Goal: Information Seeking & Learning: Learn about a topic

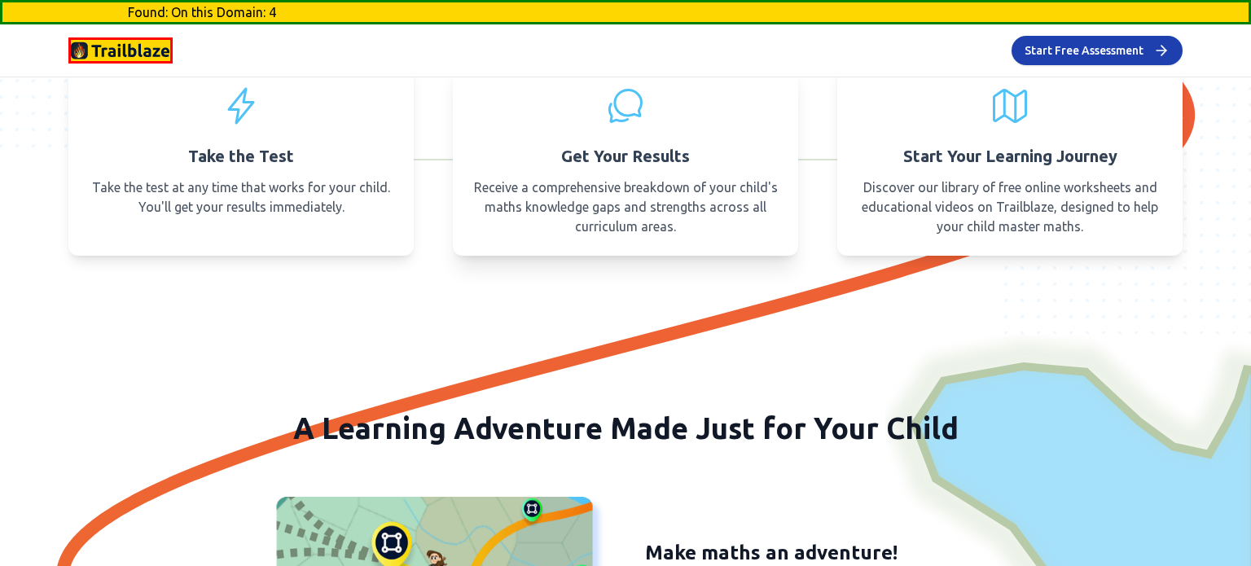
scroll to position [1081, 0]
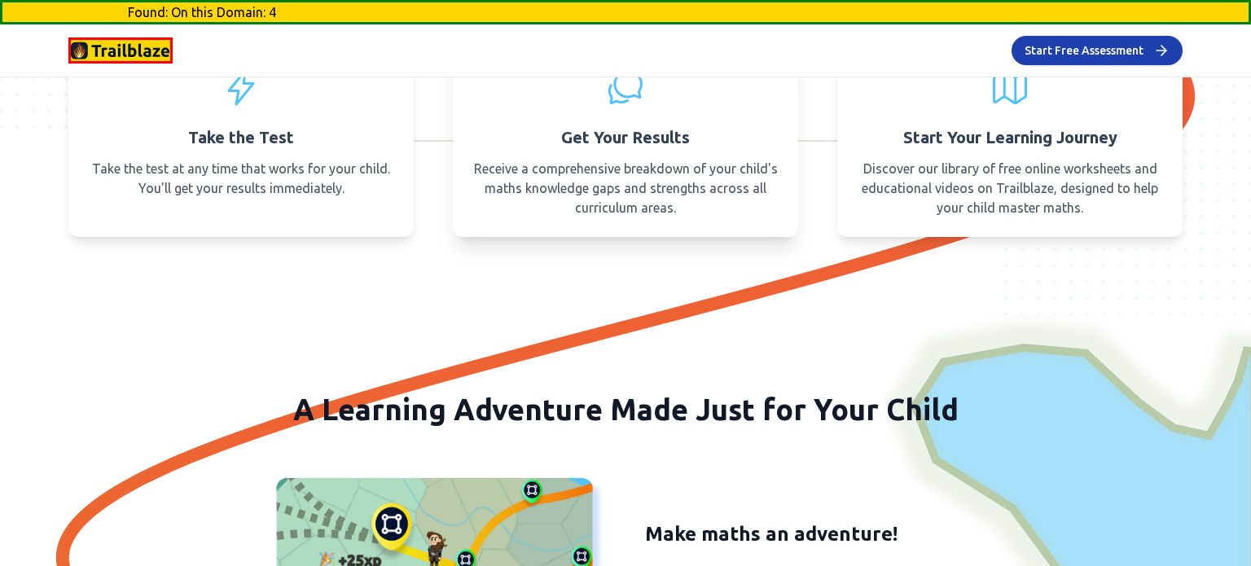
click at [674, 197] on p "Receive a comprehensive breakdown of your child's maths knowledge gaps and stre…" at bounding box center [625, 188] width 306 height 59
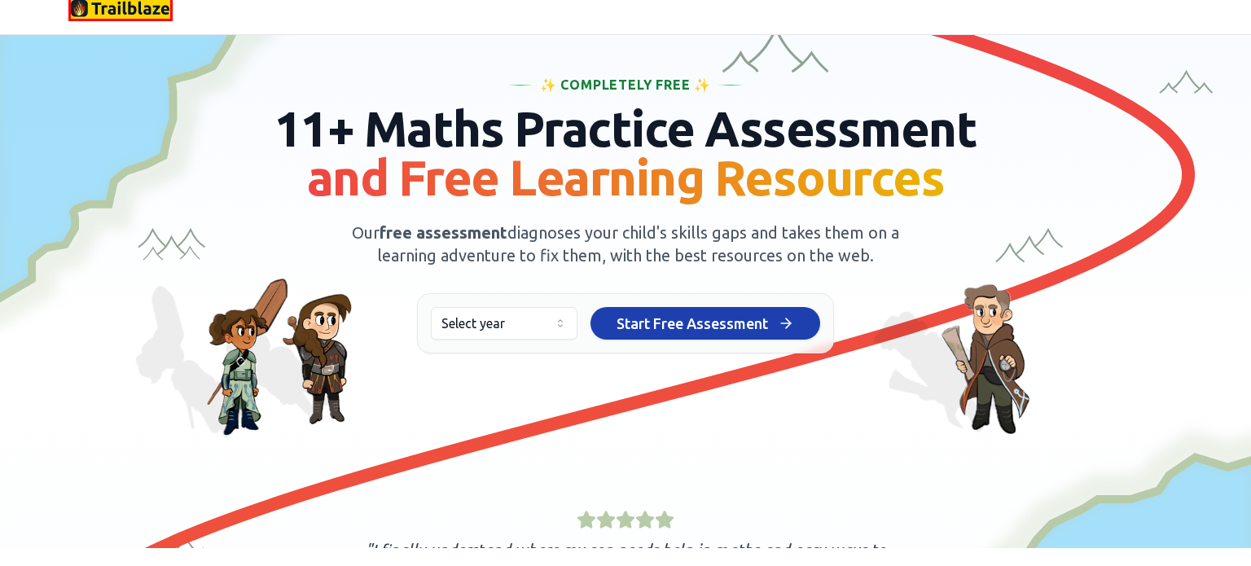
scroll to position [0, 0]
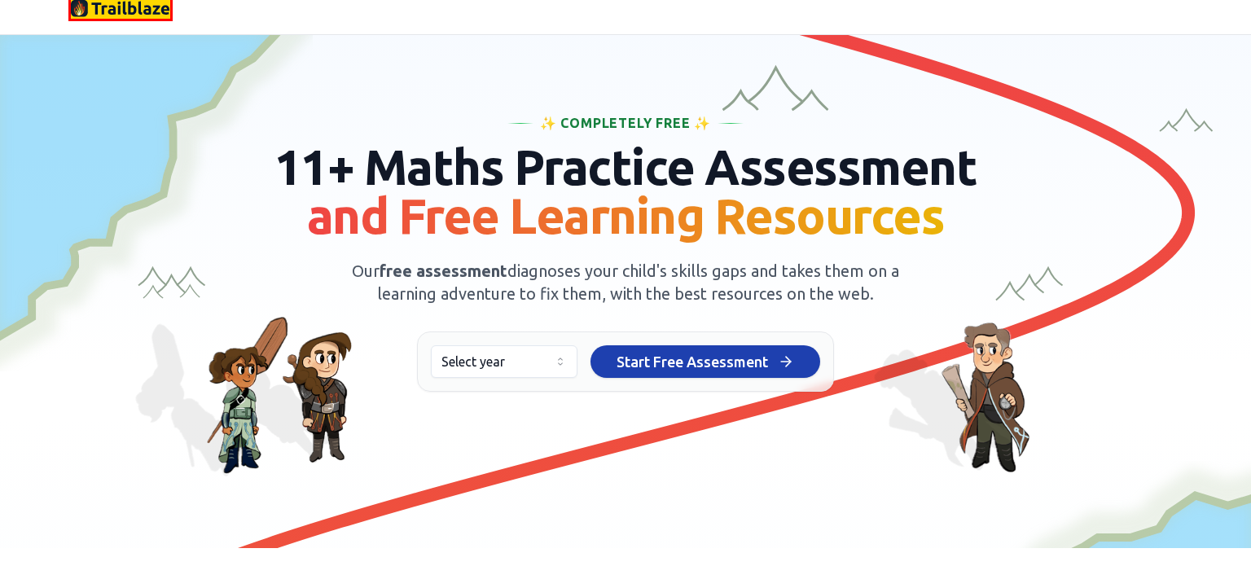
click at [132, 3] on img at bounding box center [120, 8] width 99 height 21
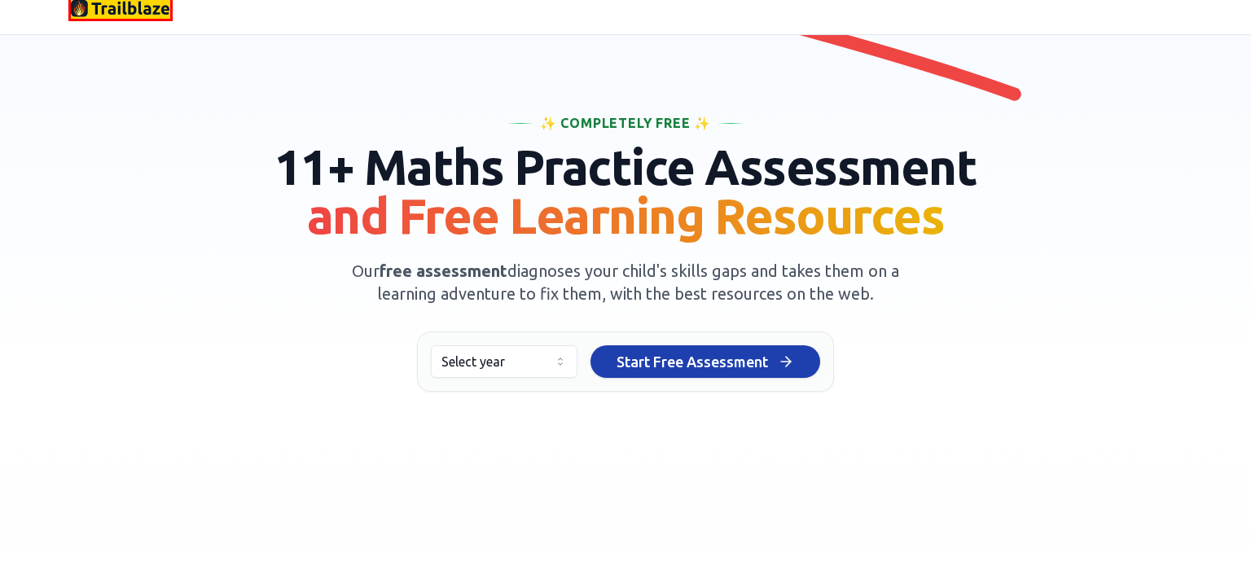
click at [125, 9] on img at bounding box center [120, 8] width 99 height 21
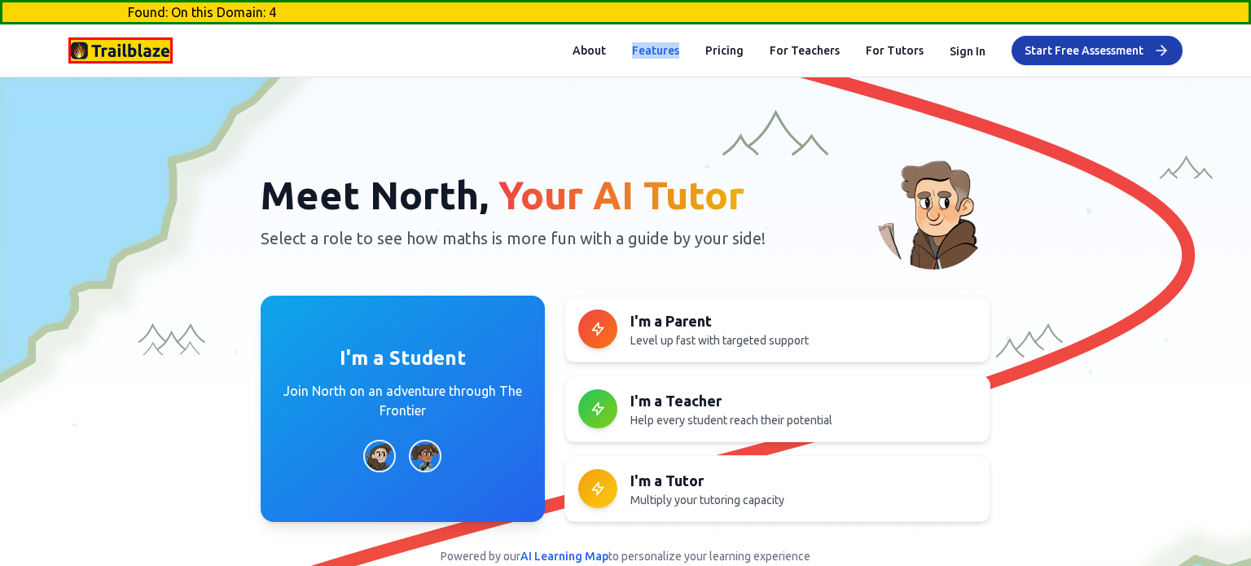
click at [671, 46] on button "Features" at bounding box center [655, 50] width 47 height 16
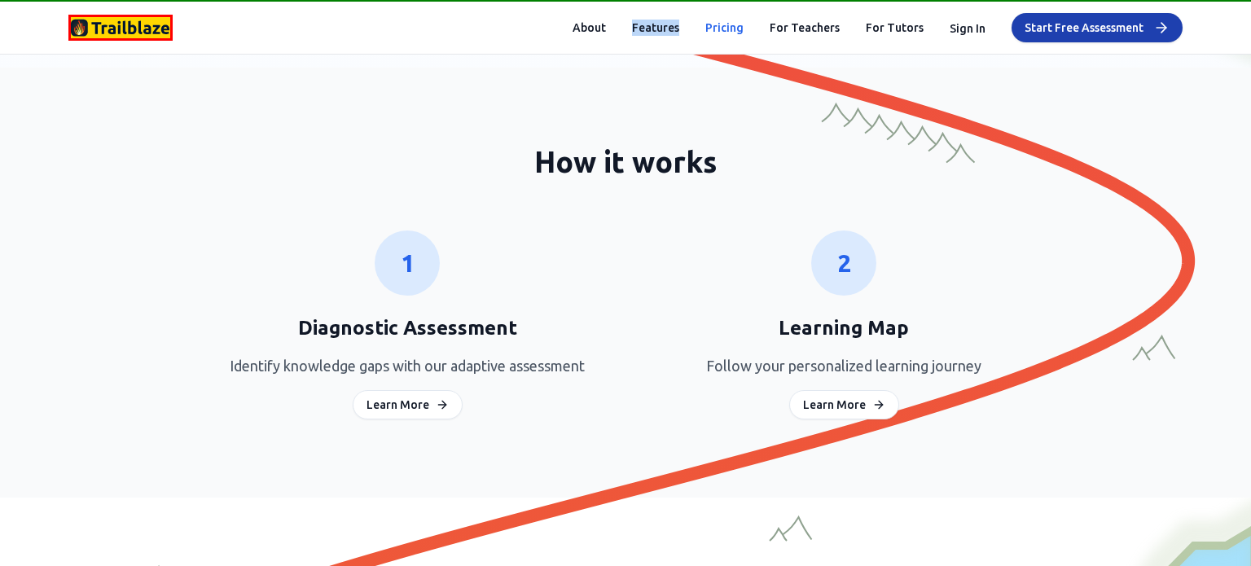
click at [728, 29] on button "Pricing" at bounding box center [724, 28] width 38 height 16
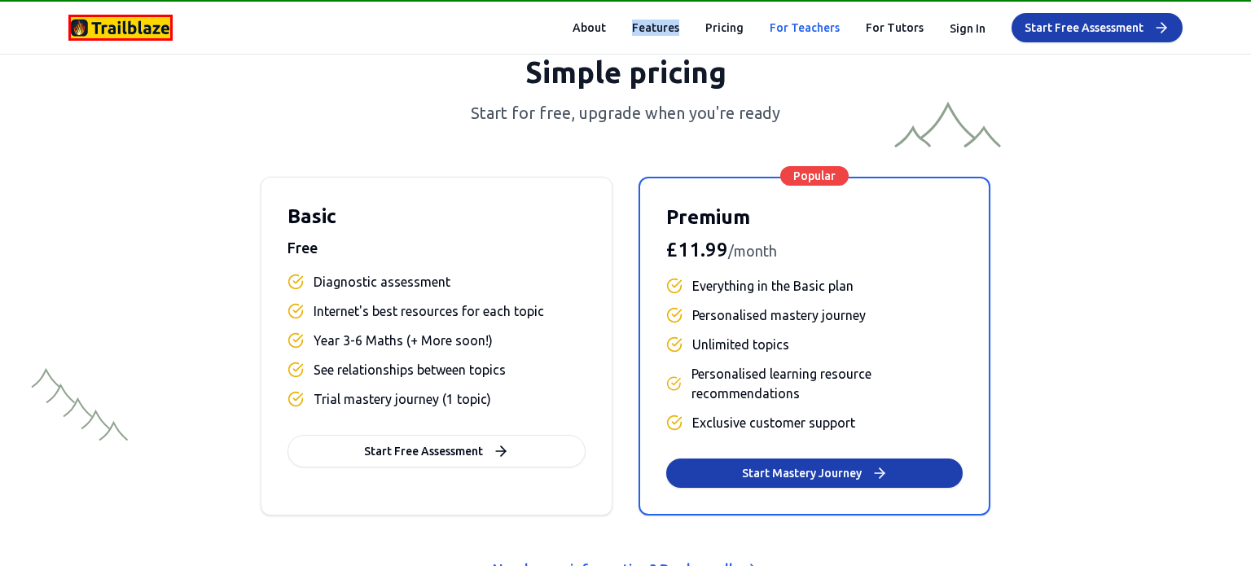
click at [826, 28] on link "For Teachers" at bounding box center [805, 28] width 70 height 16
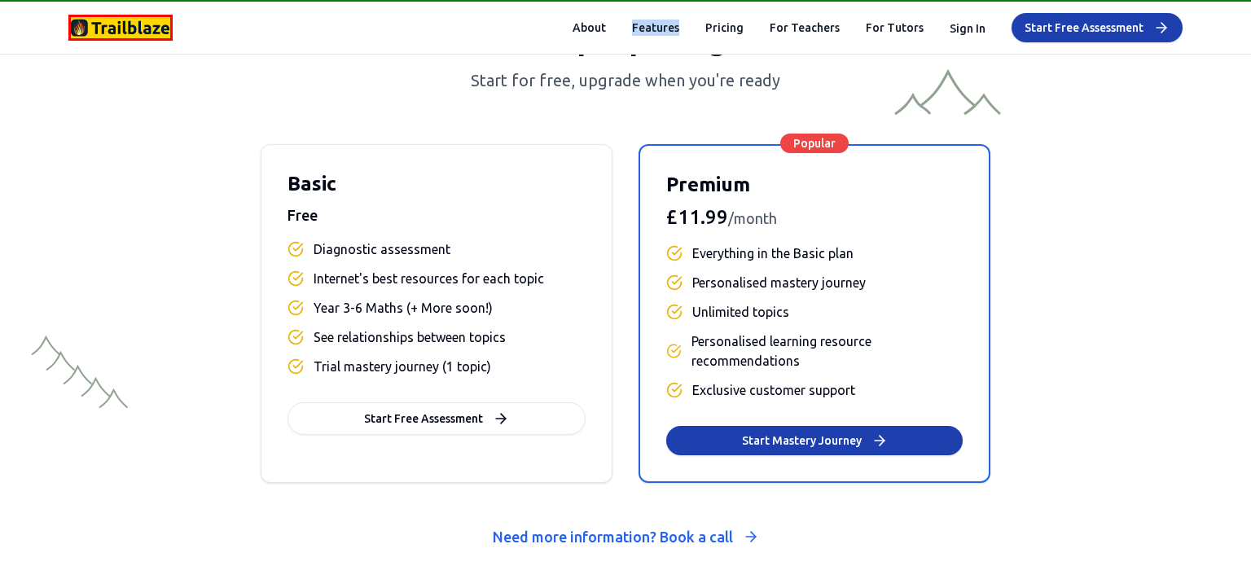
scroll to position [6648, 0]
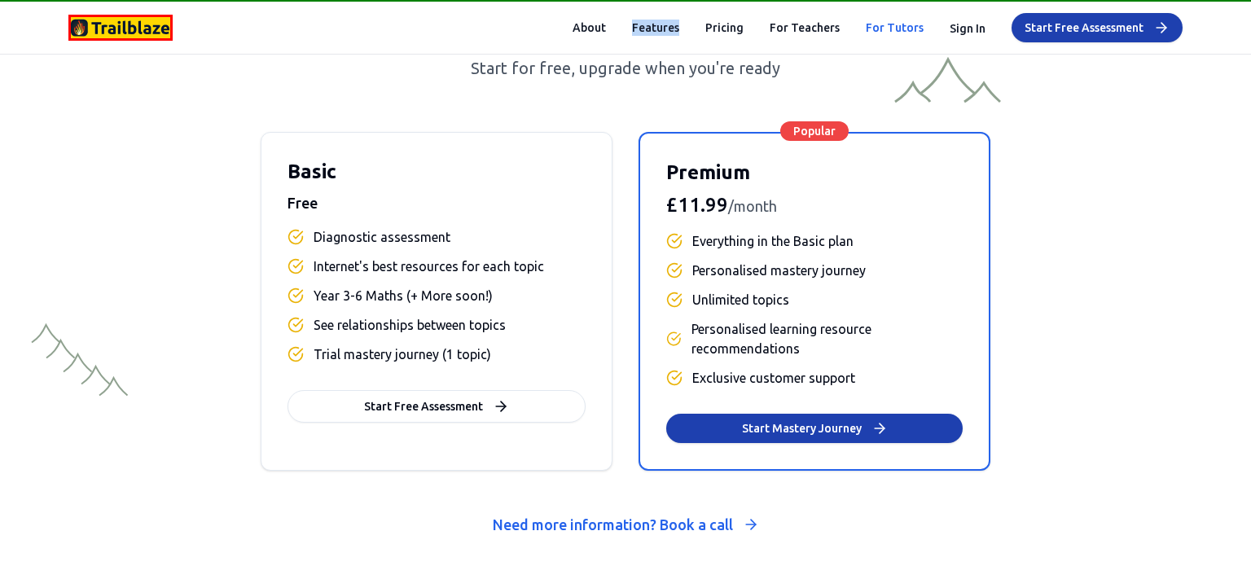
click at [905, 30] on link "For Tutors" at bounding box center [895, 28] width 58 height 16
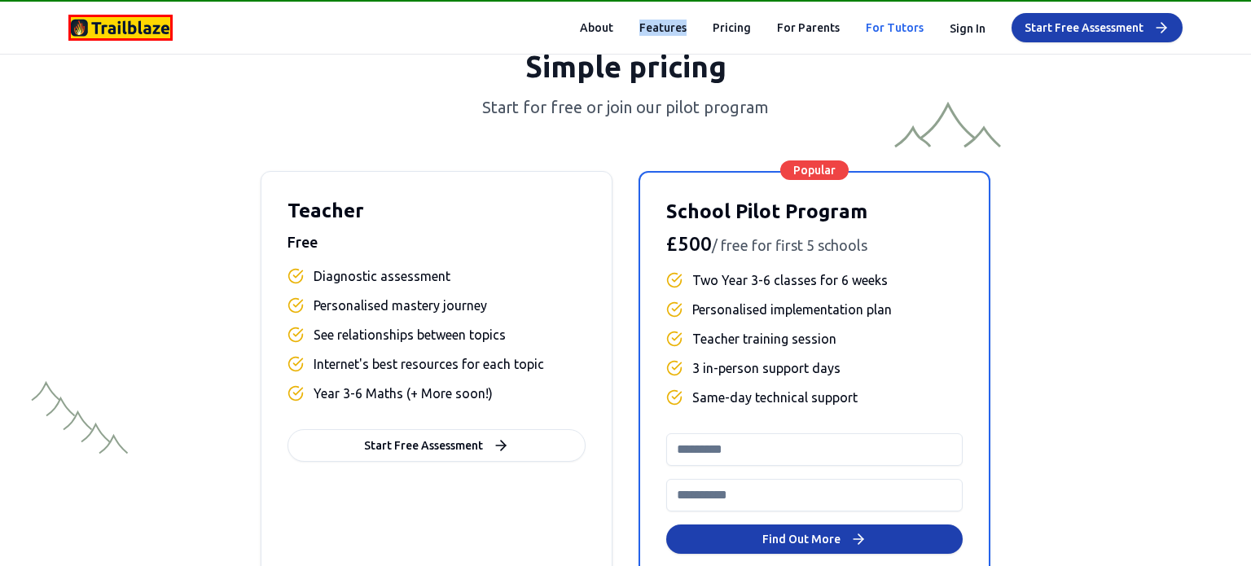
scroll to position [454, 0]
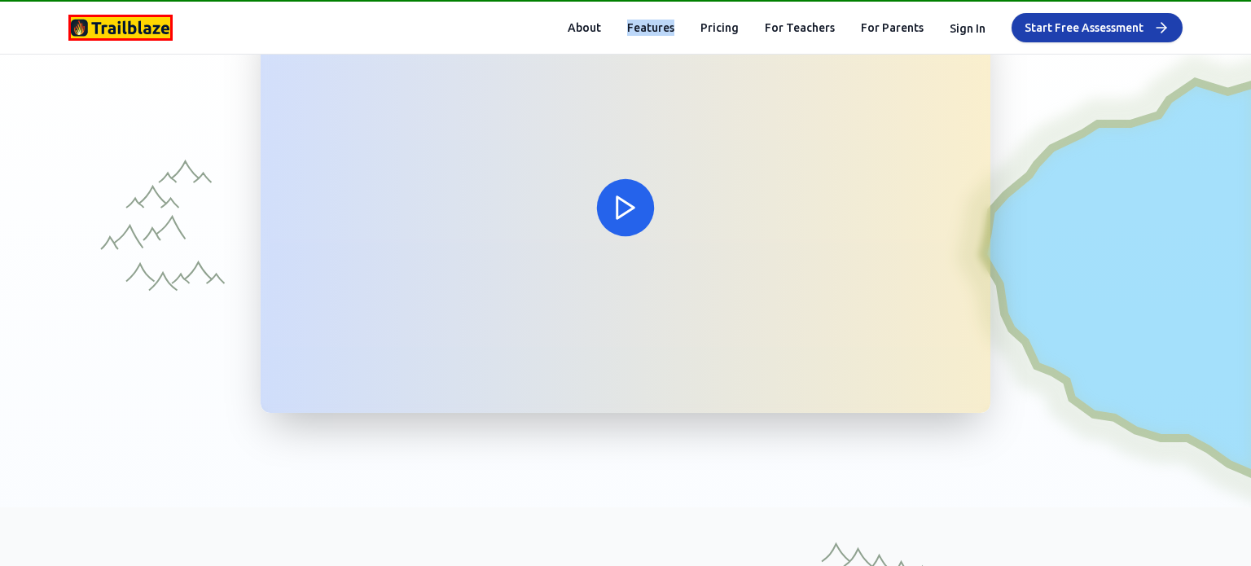
scroll to position [95, 0]
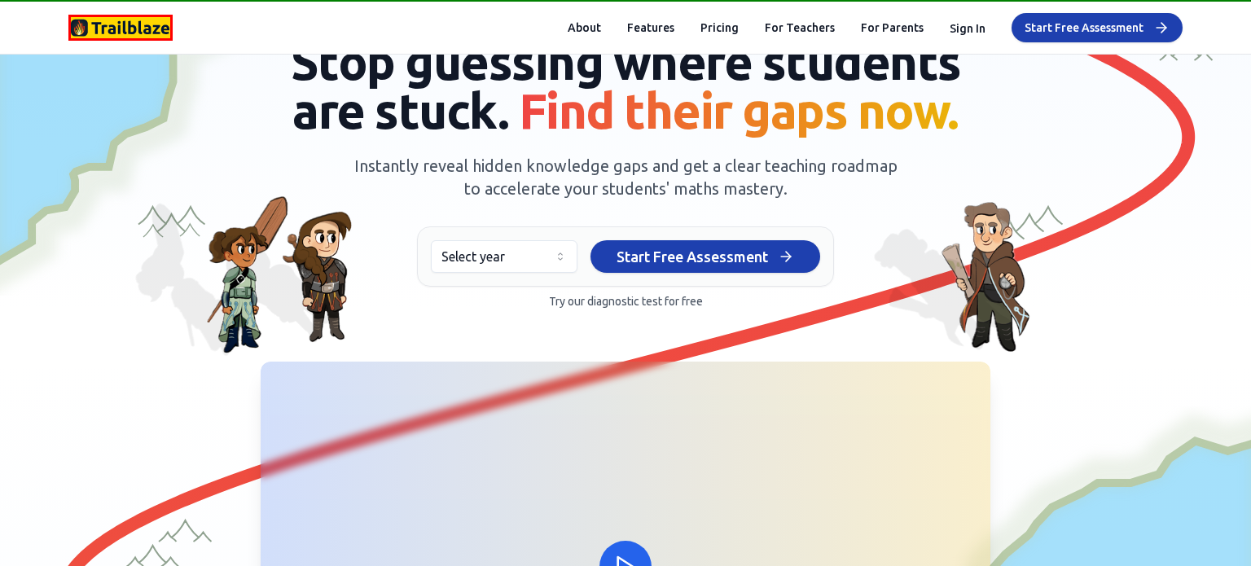
click at [123, 216] on div "Stop guessing where students are stuck. Find their gaps now. Instantly reveal h…" at bounding box center [625, 173] width 1088 height 272
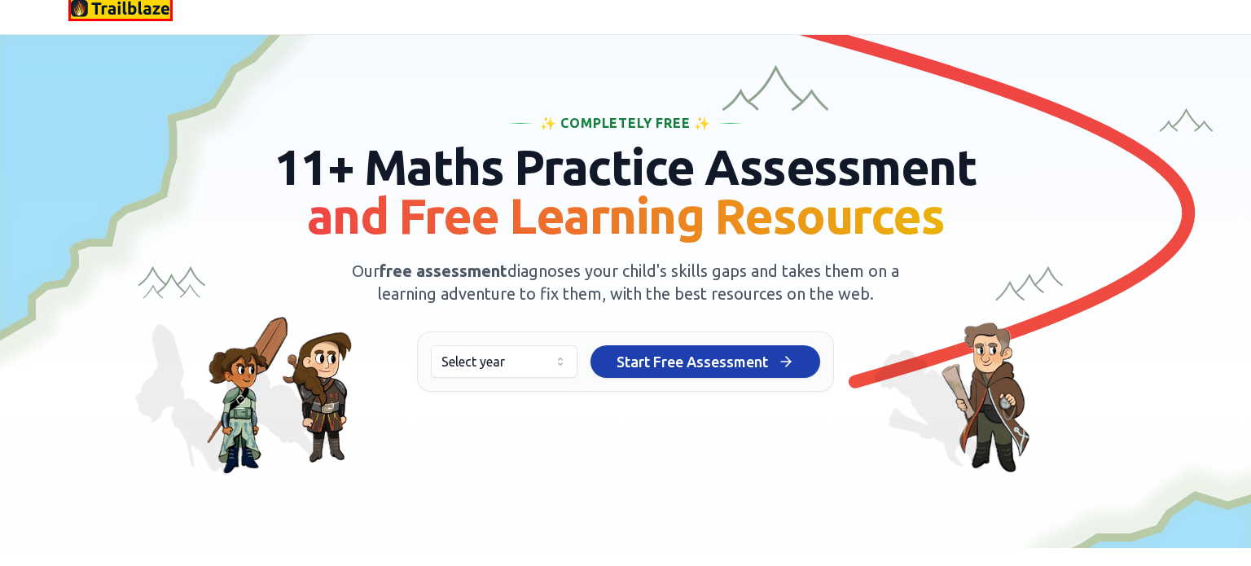
click at [110, 15] on img at bounding box center [120, 8] width 99 height 21
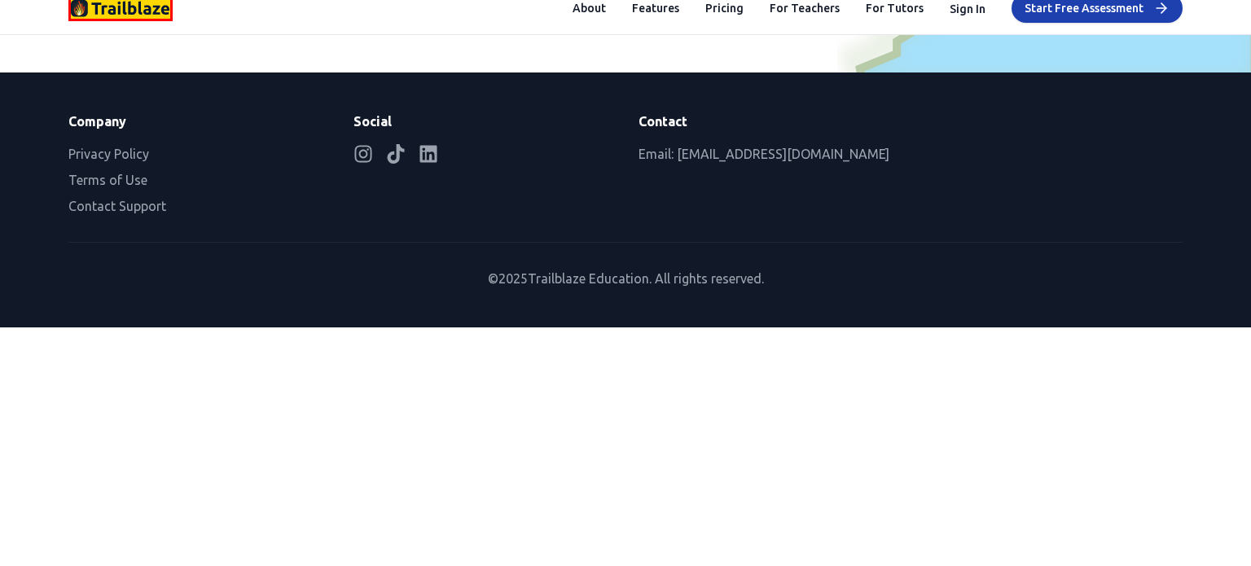
scroll to position [7769, 0]
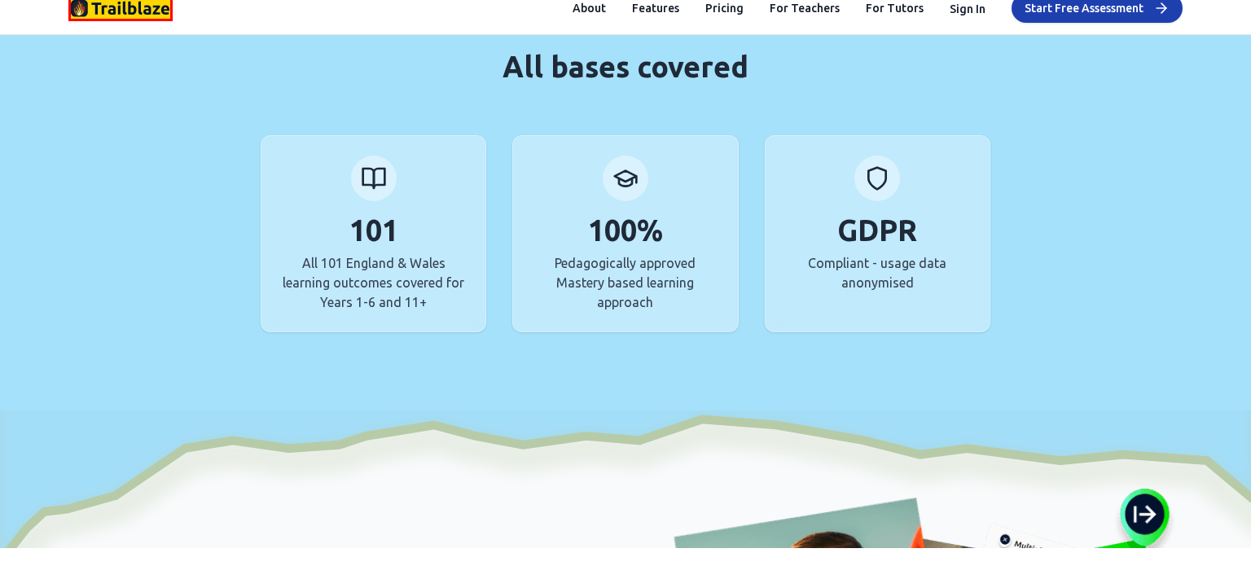
scroll to position [5635, 0]
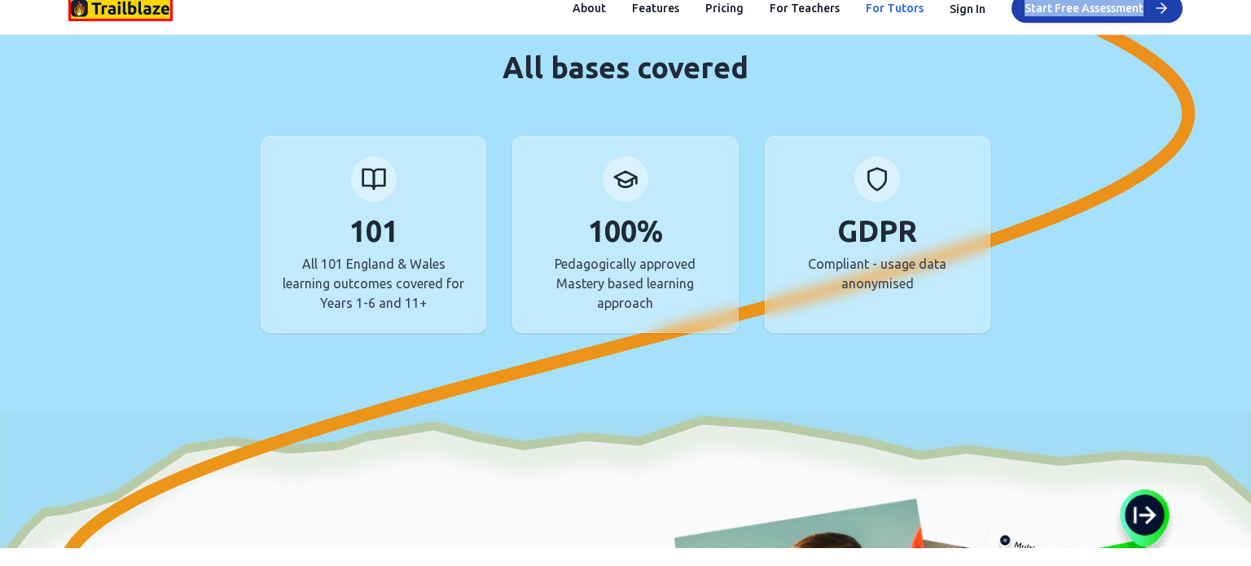
click at [914, 9] on link "For Tutors" at bounding box center [895, 8] width 58 height 16
click at [903, 7] on link "For Tutors" at bounding box center [895, 8] width 58 height 16
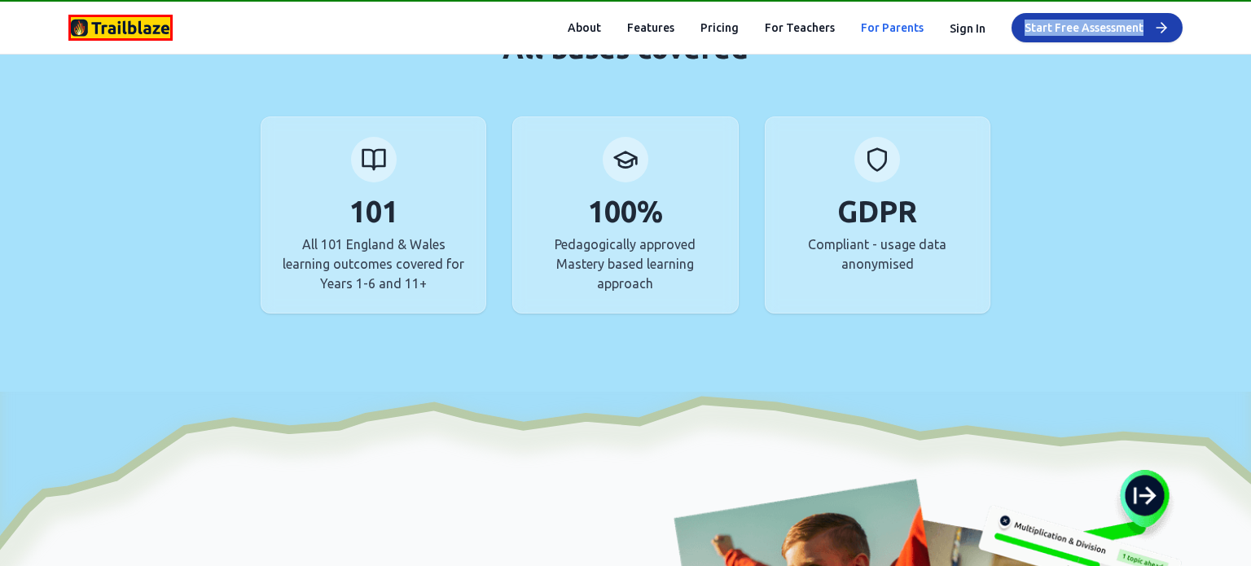
scroll to position [454, 0]
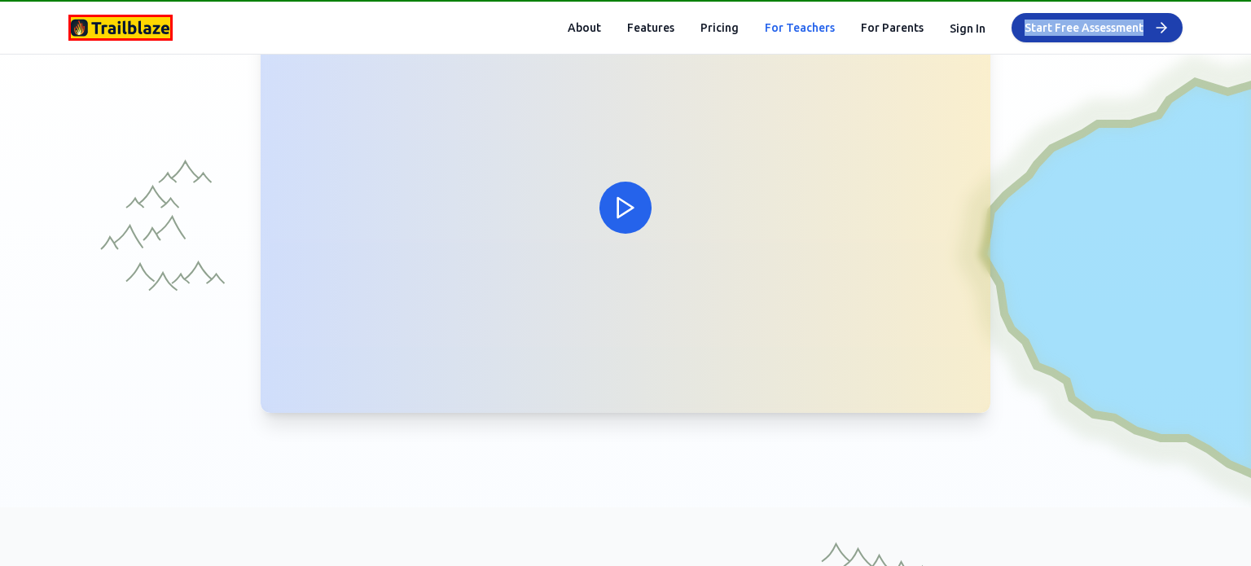
click at [807, 26] on link "For Teachers" at bounding box center [800, 28] width 70 height 16
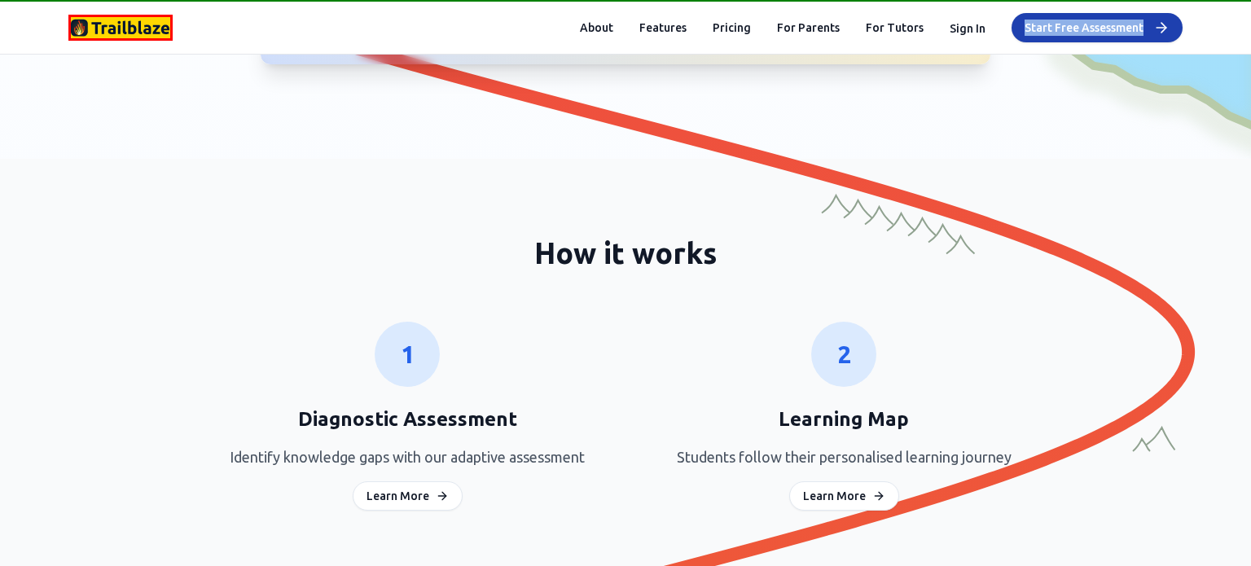
scroll to position [928, 0]
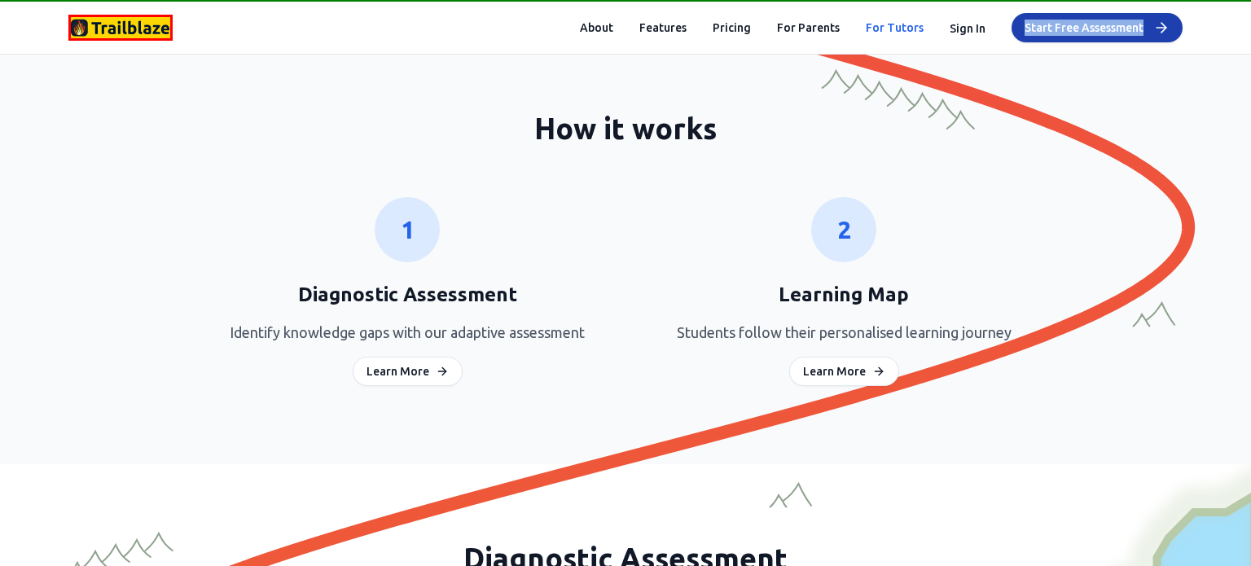
click at [903, 27] on link "For Tutors" at bounding box center [895, 28] width 58 height 16
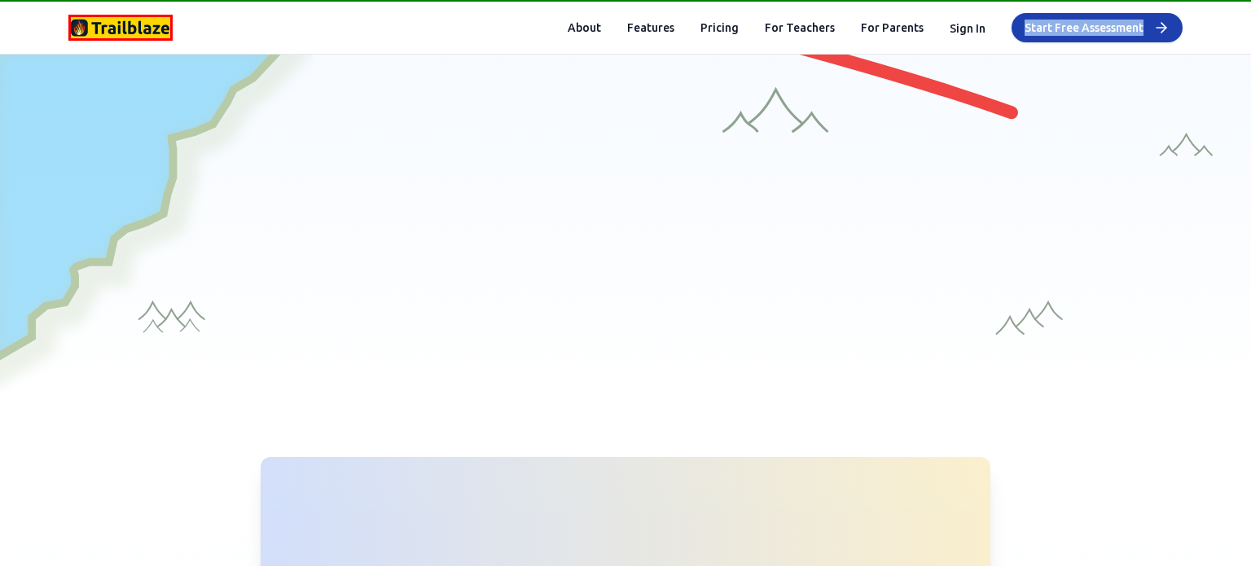
scroll to position [42, 0]
